Goal: Check status: Check status

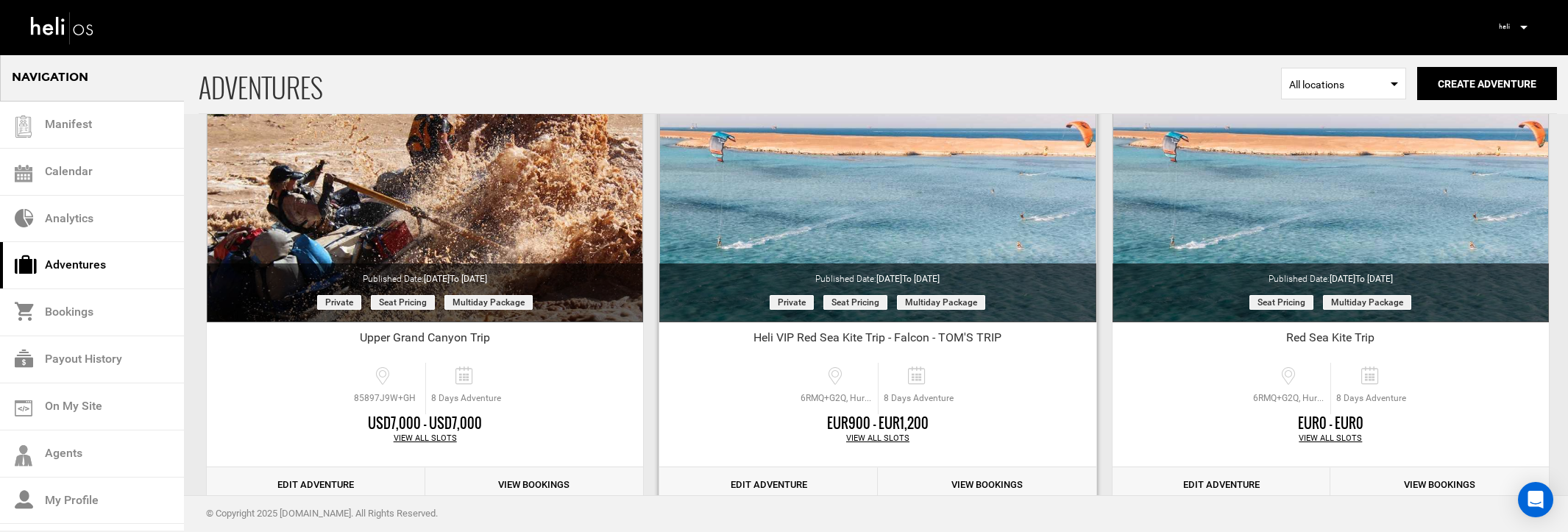
scroll to position [1981, 0]
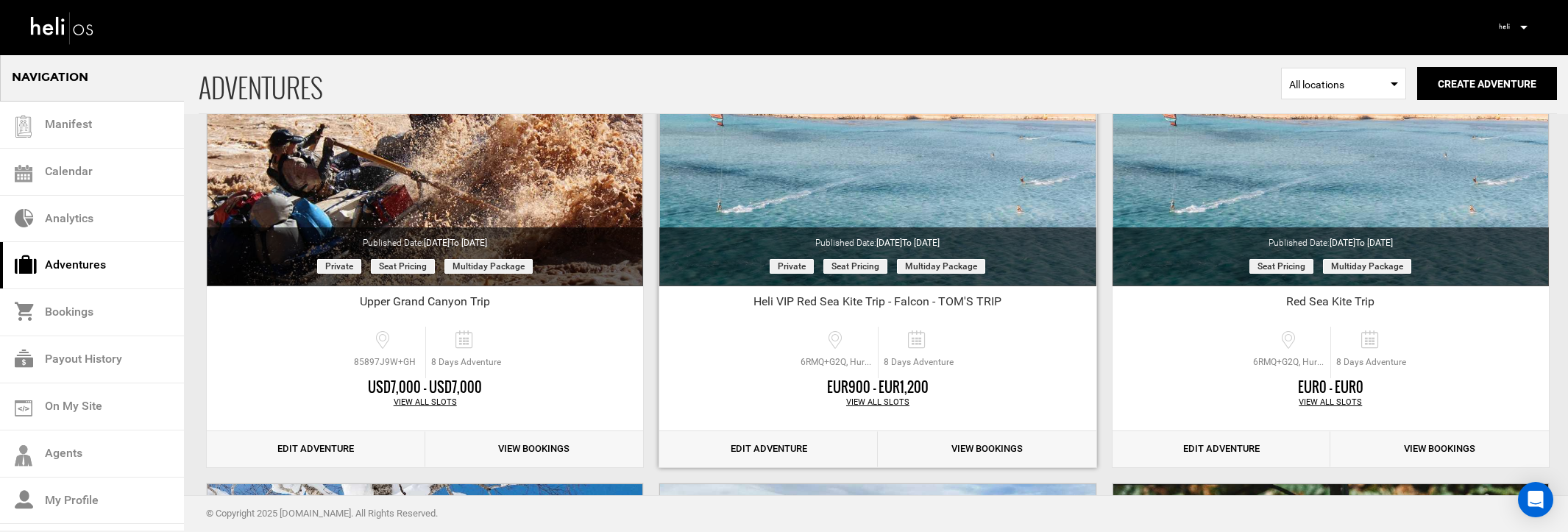
click at [983, 443] on link "View Bookings" at bounding box center [987, 449] width 218 height 36
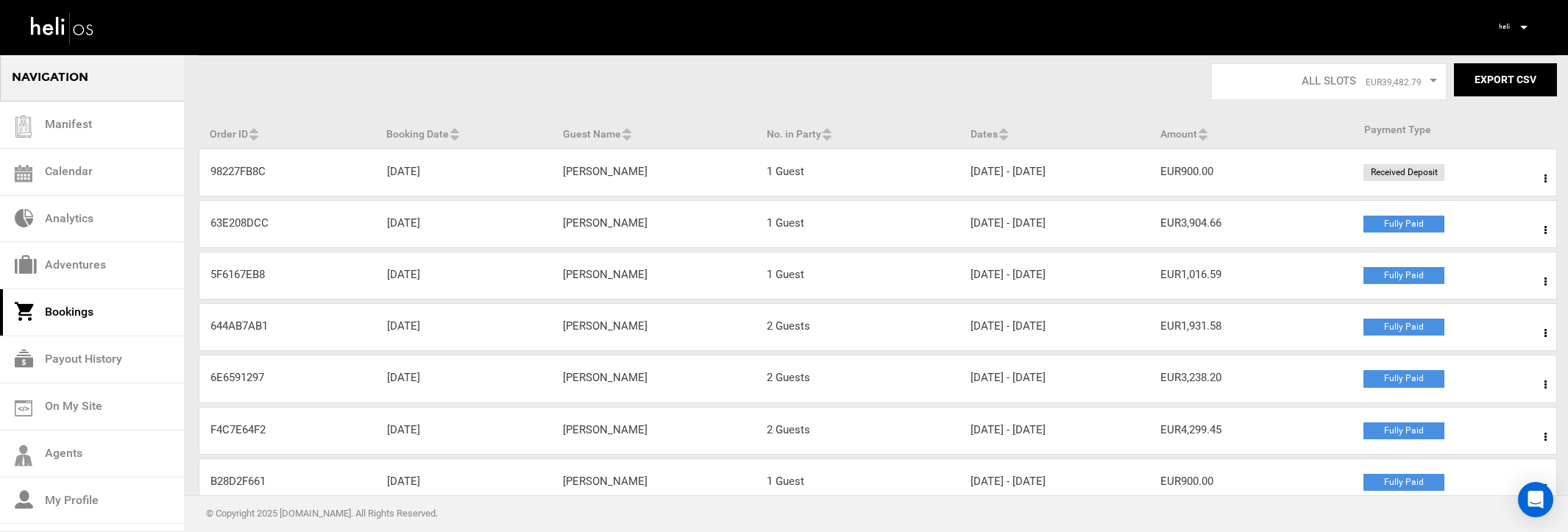
scroll to position [56, 0]
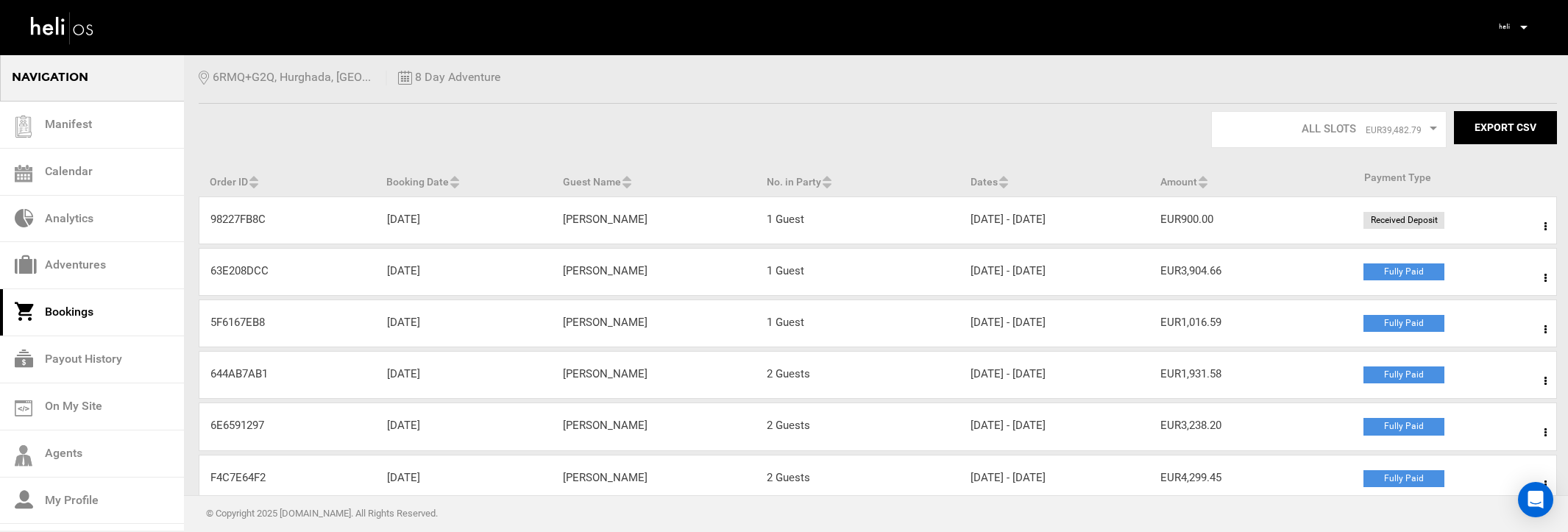
click at [1541, 226] on span at bounding box center [1544, 227] width 18 height 37
click at [1463, 274] on link "View Details" at bounding box center [1491, 271] width 146 height 37
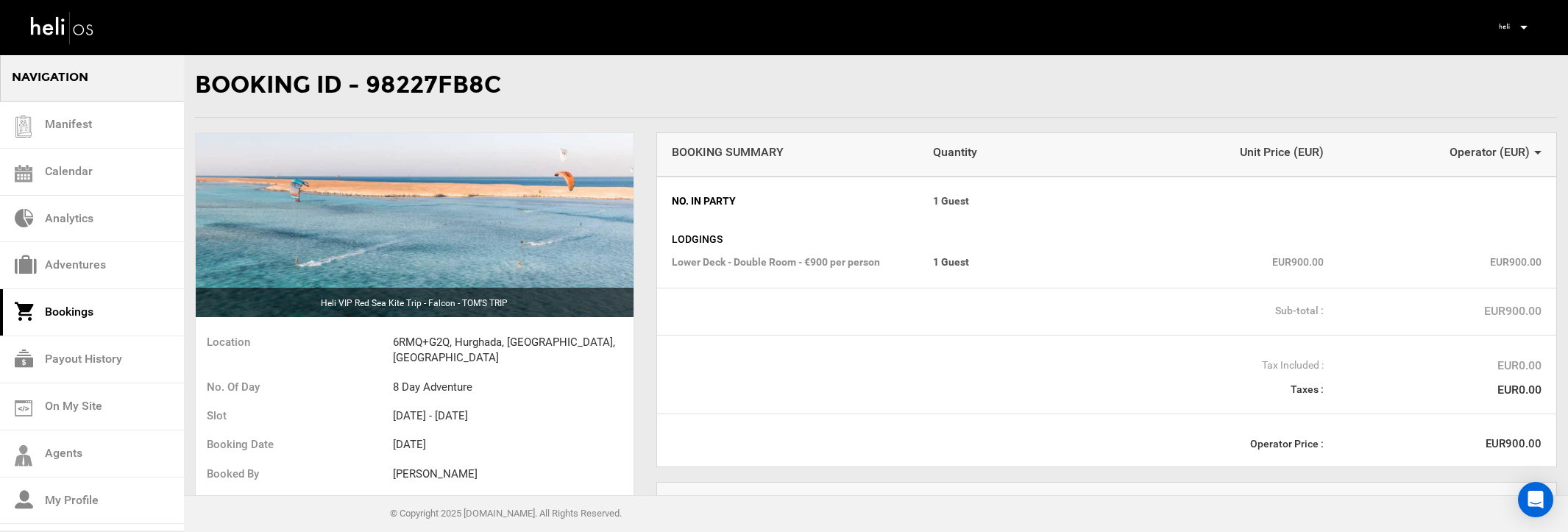
drag, startPoint x: 196, startPoint y: 83, endPoint x: 522, endPoint y: 93, distance: 326.2
click at [522, 93] on div "Booking ID - 98227FB8C" at bounding box center [876, 86] width 1361 height 64
copy div "Booking ID - 98227FB8C"
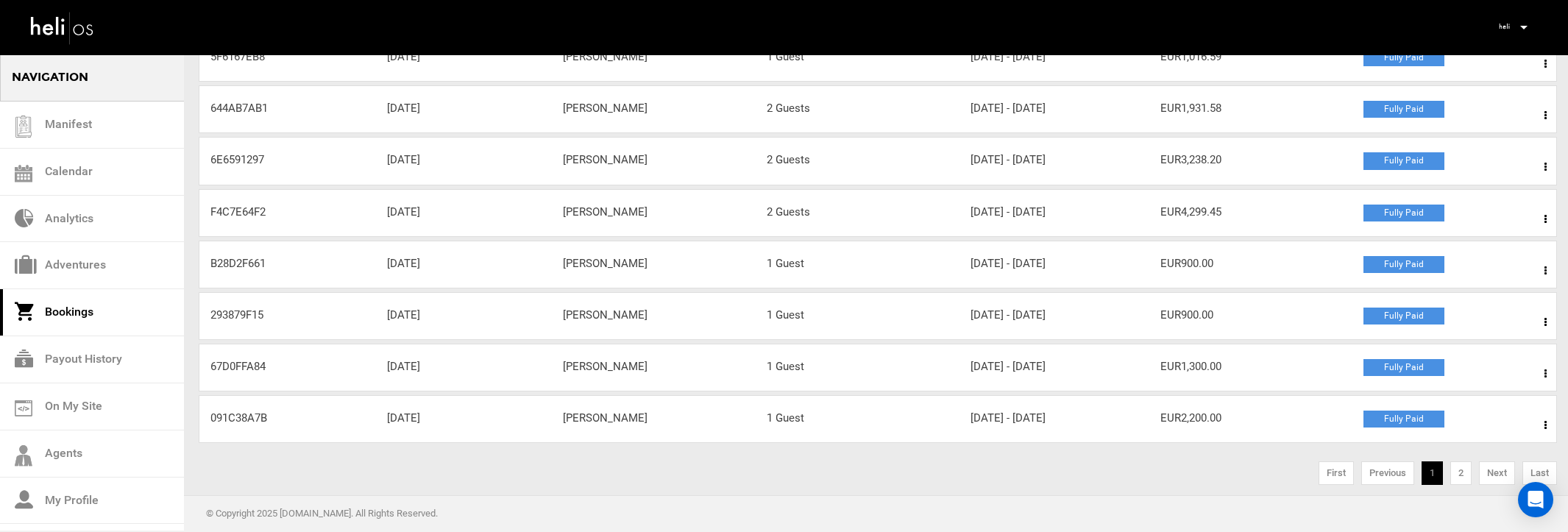
scroll to position [334, 0]
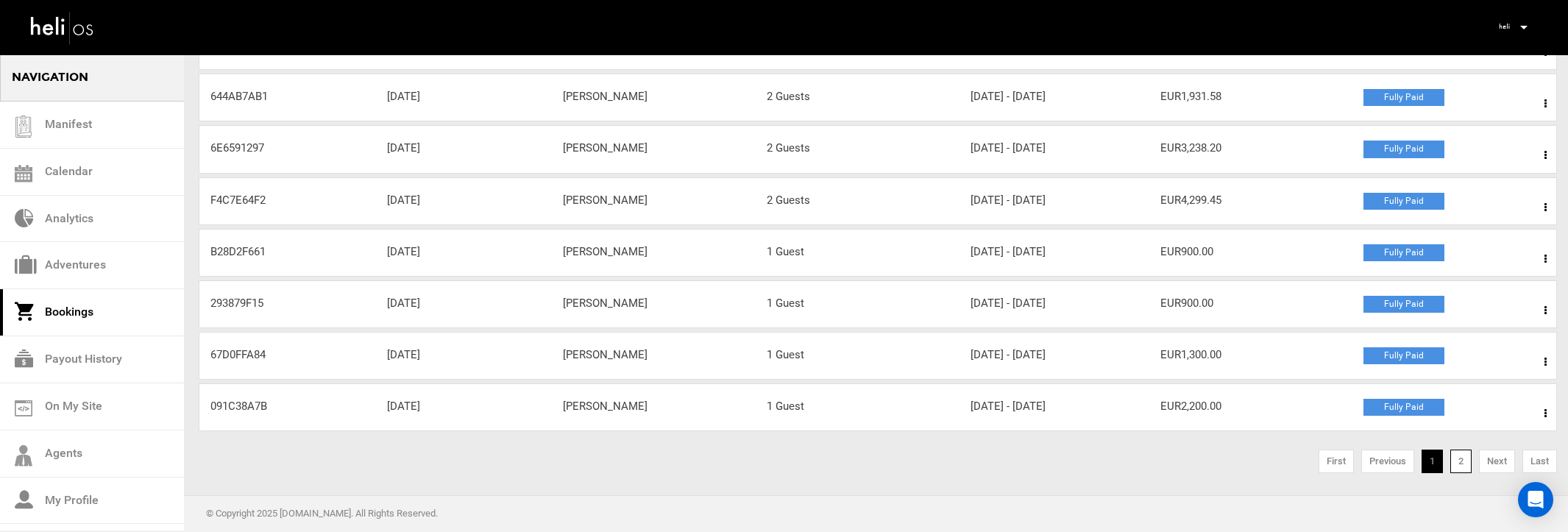
click at [1454, 464] on link "2" at bounding box center [1460, 461] width 22 height 24
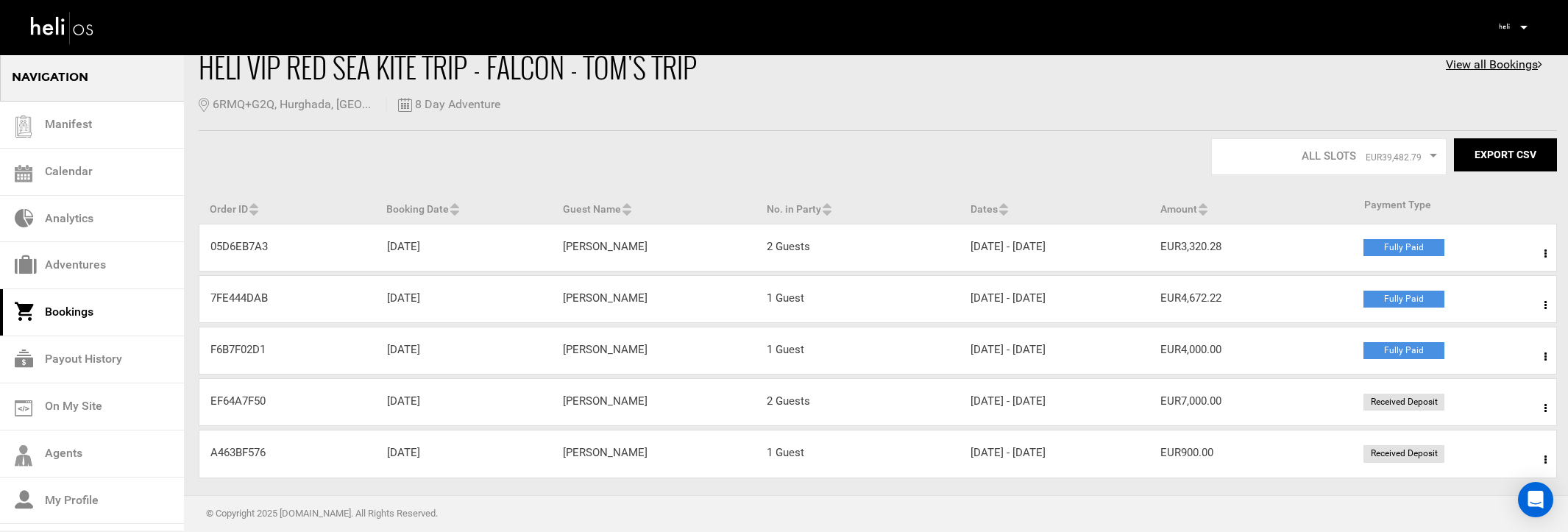
scroll to position [75, 0]
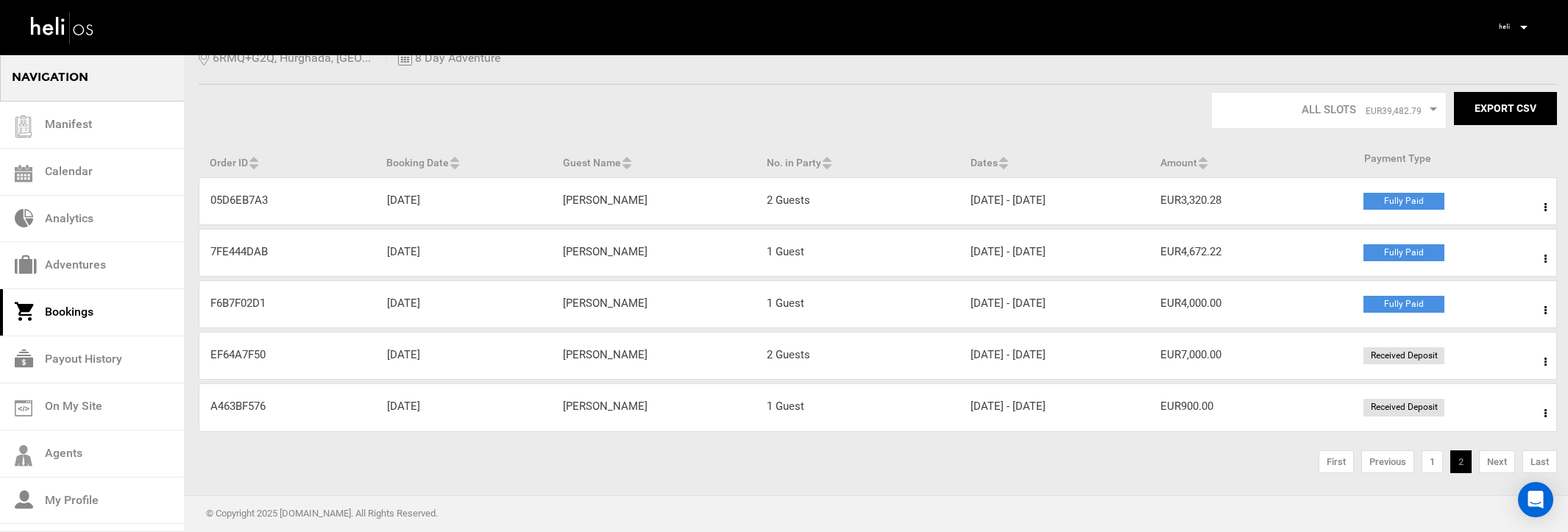
click at [1545, 411] on icon at bounding box center [1545, 413] width 2 height 10
click at [1484, 454] on link "View Details" at bounding box center [1491, 458] width 146 height 37
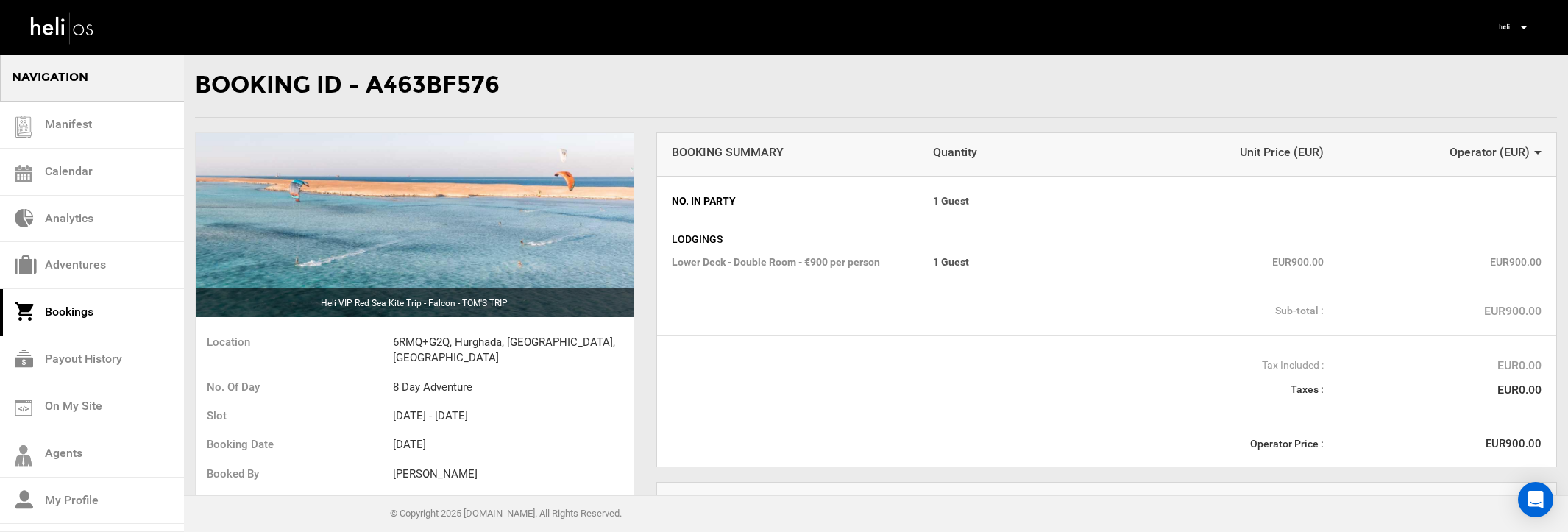
drag, startPoint x: 200, startPoint y: 84, endPoint x: 542, endPoint y: 84, distance: 342.0
click at [542, 84] on div "Booking ID - A463BF576" at bounding box center [876, 86] width 1361 height 64
copy div "Booking ID - A463BF576"
